Goal: Register for event/course

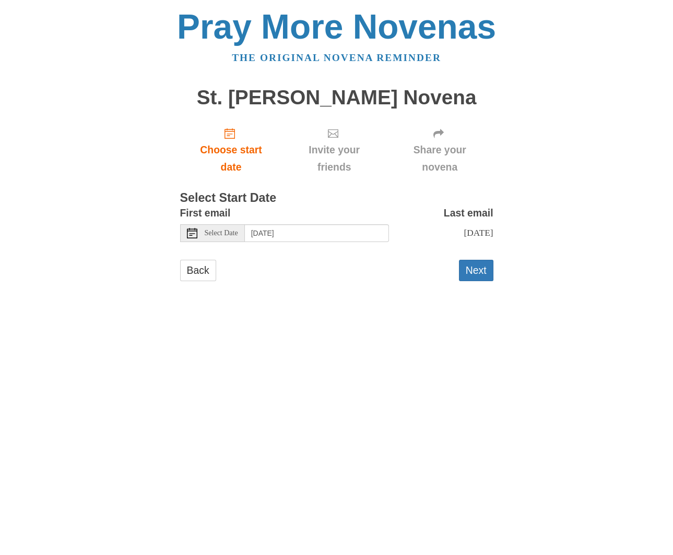
click at [197, 229] on div "Select Date" at bounding box center [212, 233] width 65 height 18
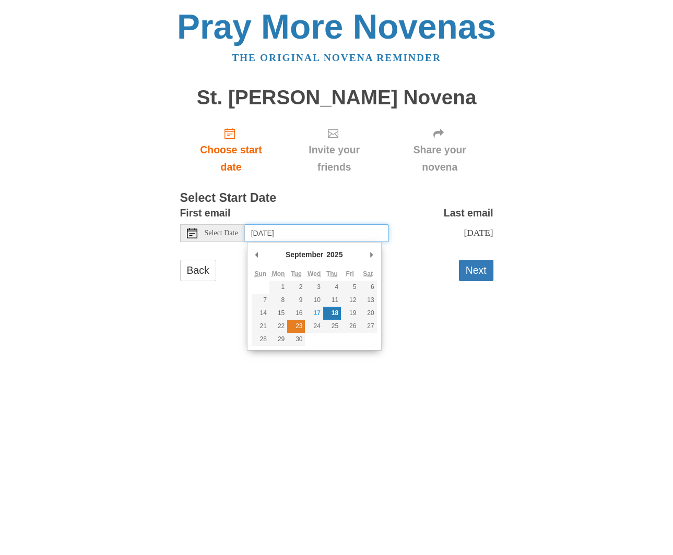
type input "[DATE]"
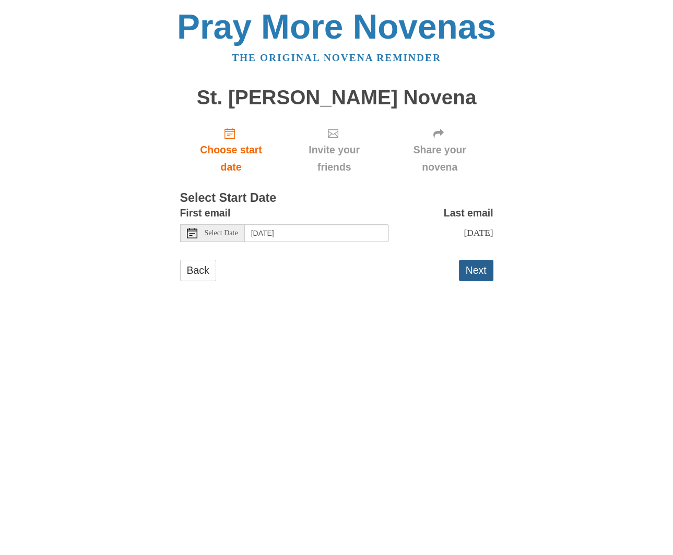
click at [479, 276] on button "Next" at bounding box center [476, 270] width 34 height 21
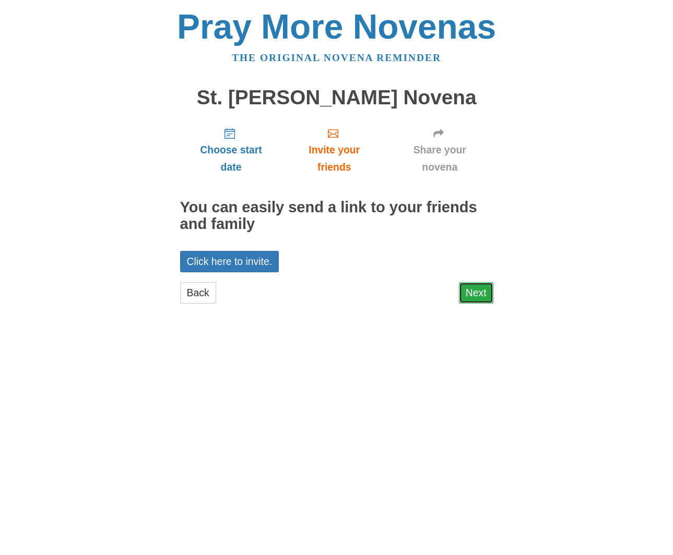
click at [479, 296] on link "Next" at bounding box center [476, 292] width 34 height 21
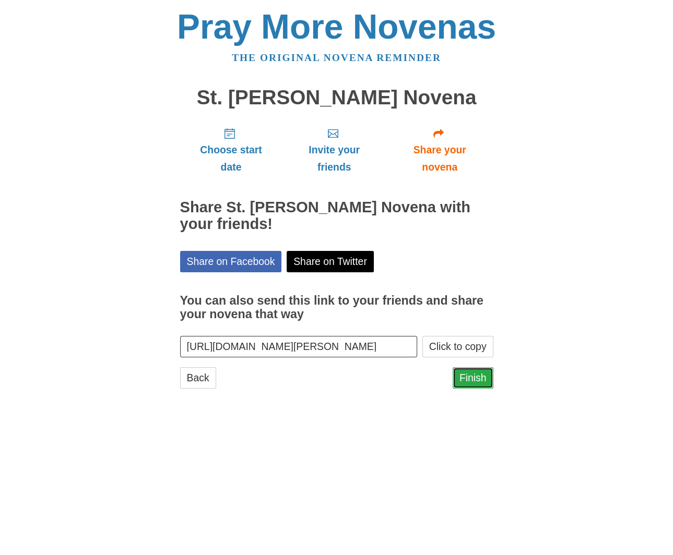
click at [465, 374] on link "Finish" at bounding box center [472, 377] width 41 height 21
